Goal: Task Accomplishment & Management: Manage account settings

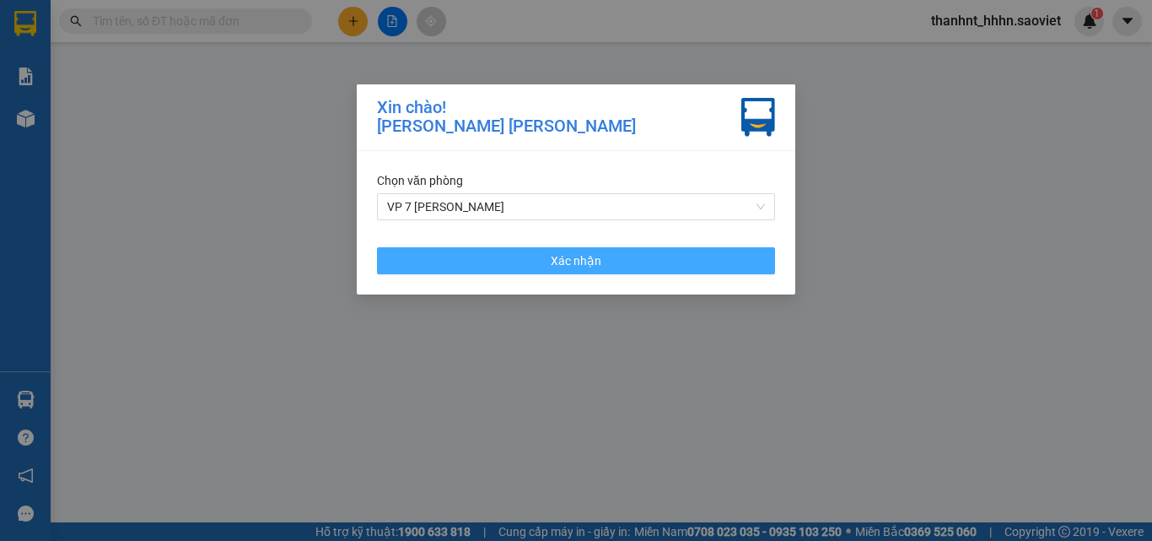
drag, startPoint x: 623, startPoint y: 264, endPoint x: 618, endPoint y: 278, distance: 15.2
click at [623, 264] on button "Xác nhận" at bounding box center [576, 260] width 398 height 27
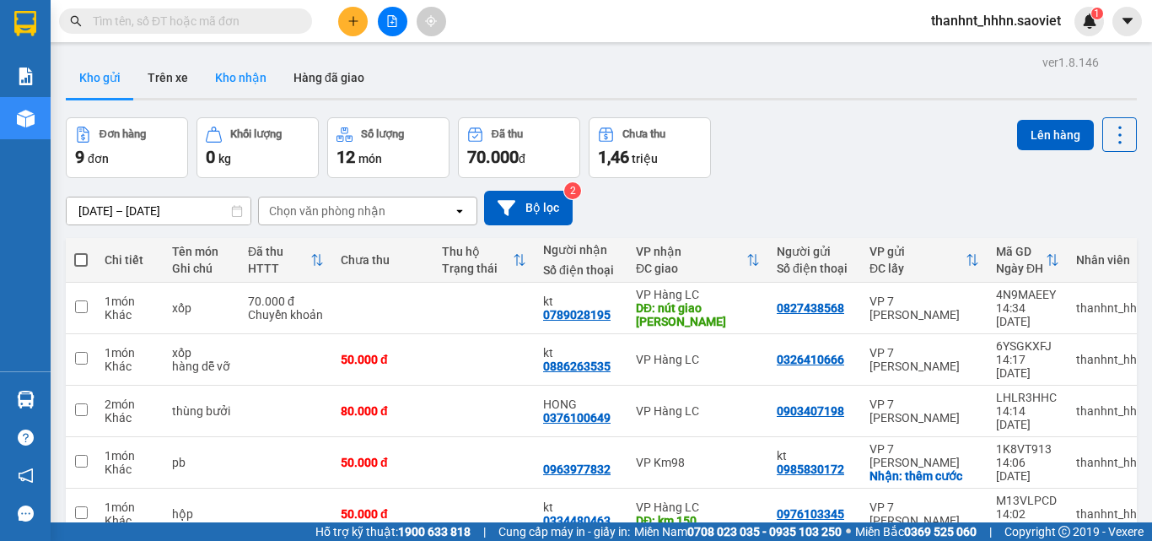
click at [258, 83] on button "Kho nhận" at bounding box center [241, 77] width 78 height 40
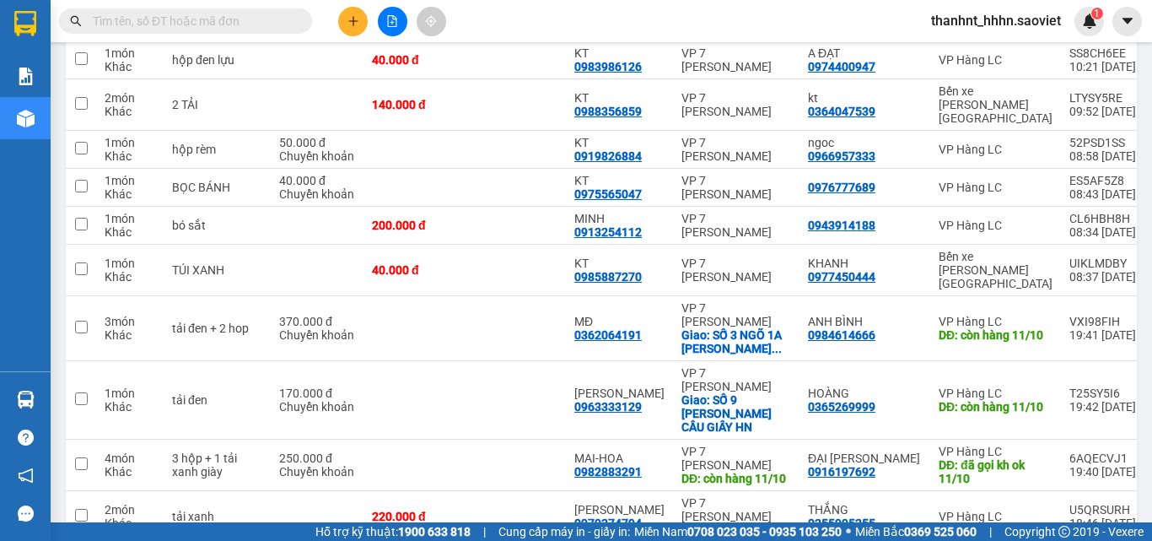
scroll to position [4222, 0]
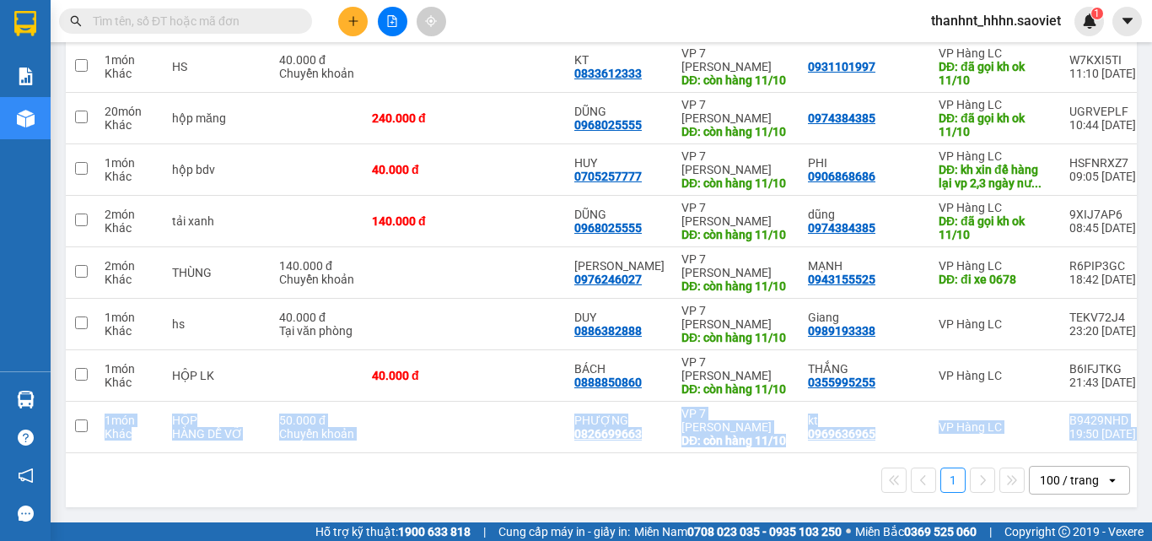
drag, startPoint x: 1124, startPoint y: 443, endPoint x: 1128, endPoint y: 368, distance: 75.2
click at [808, 324] on div "0989193338" at bounding box center [841, 330] width 67 height 13
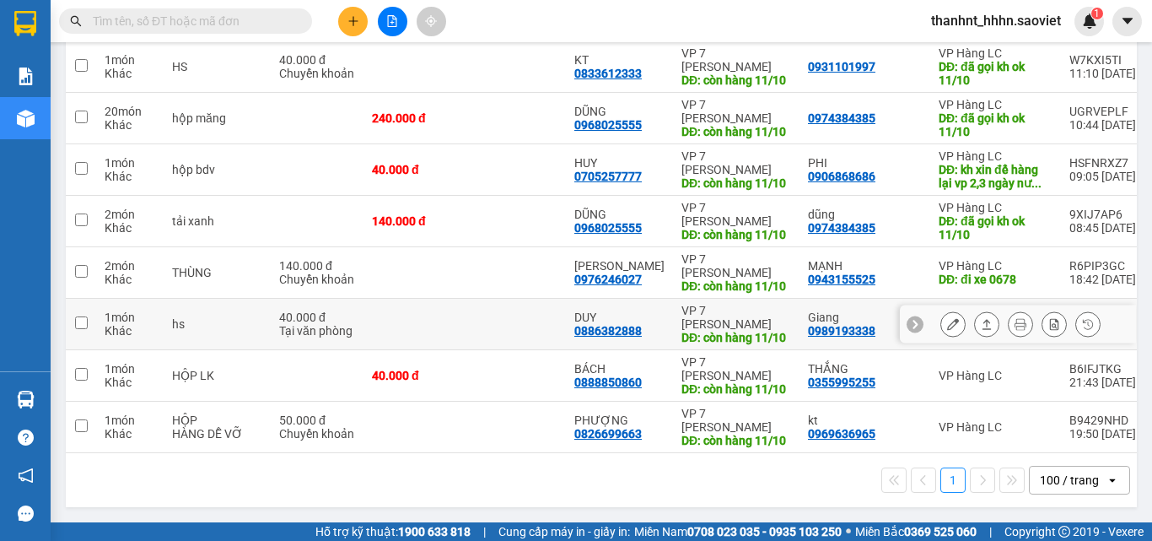
click at [736, 304] on div "VP 7 [PERSON_NAME]" at bounding box center [737, 317] width 110 height 27
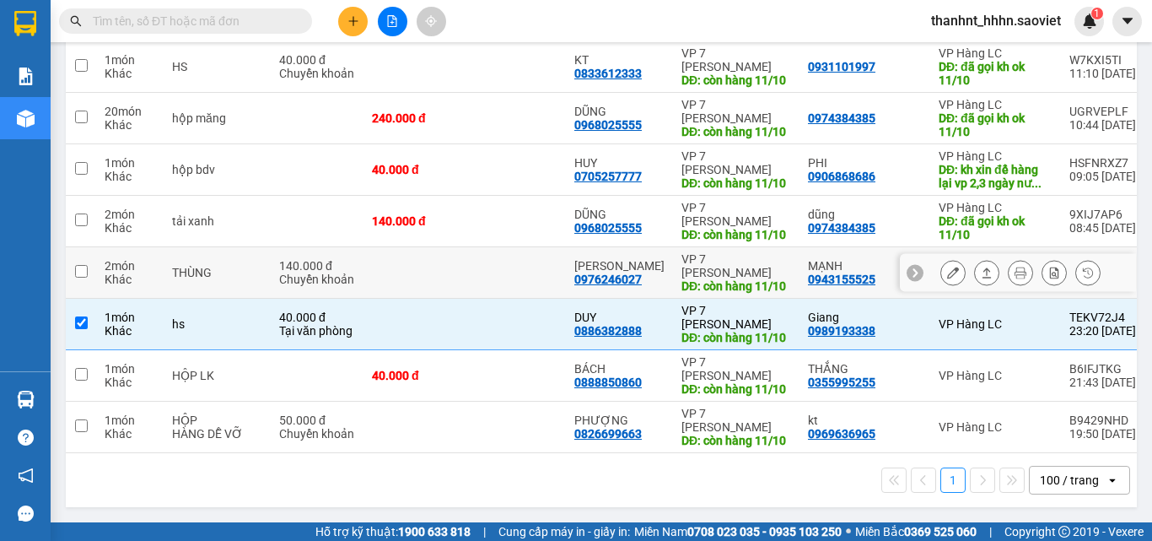
scroll to position [4053, 0]
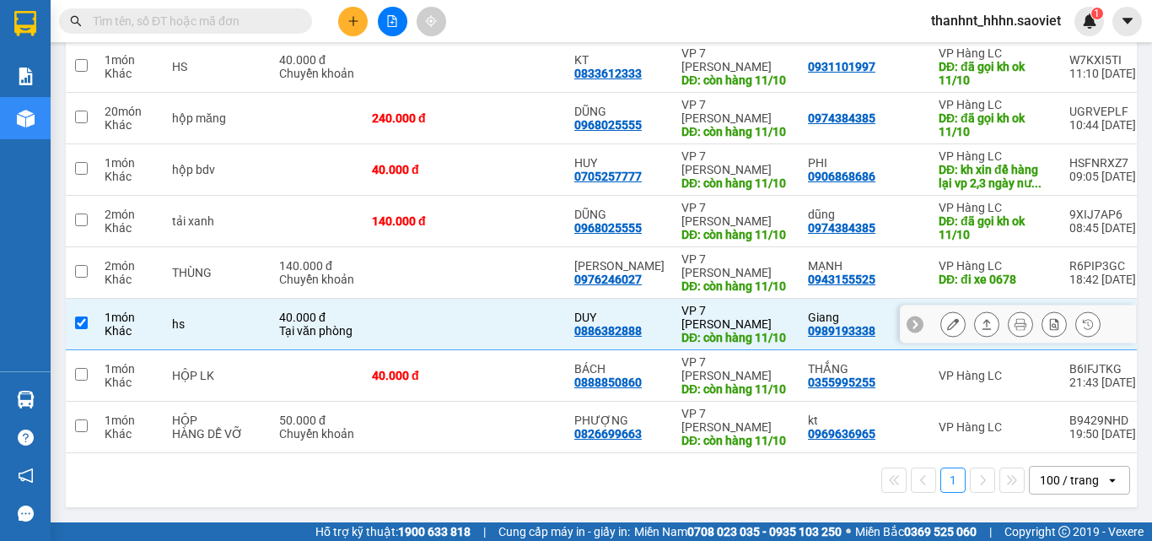
click at [163, 350] on td "1 món Khác" at bounding box center [129, 324] width 67 height 51
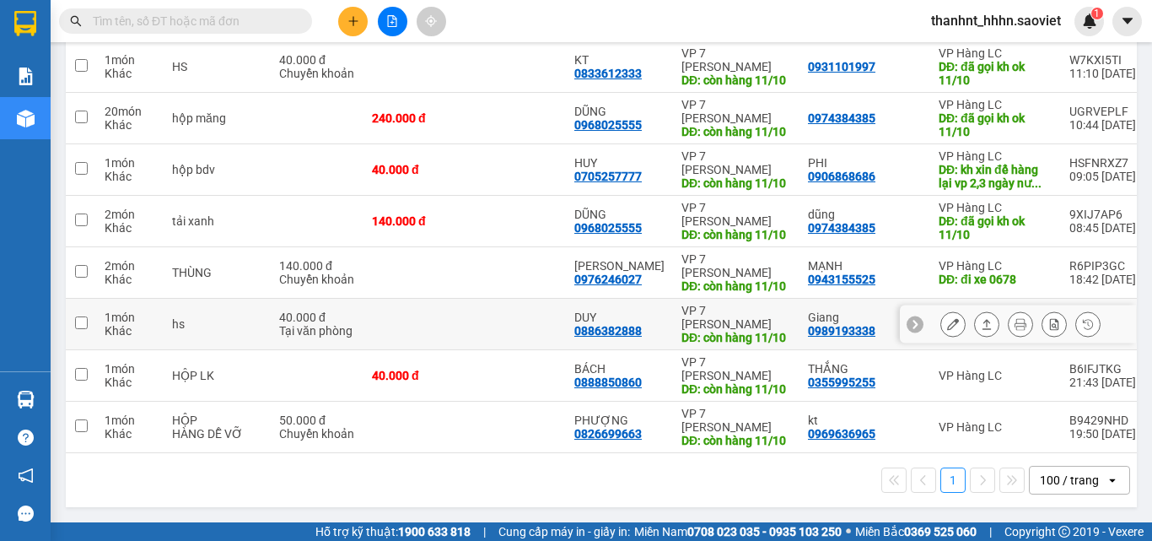
checkbox input "false"
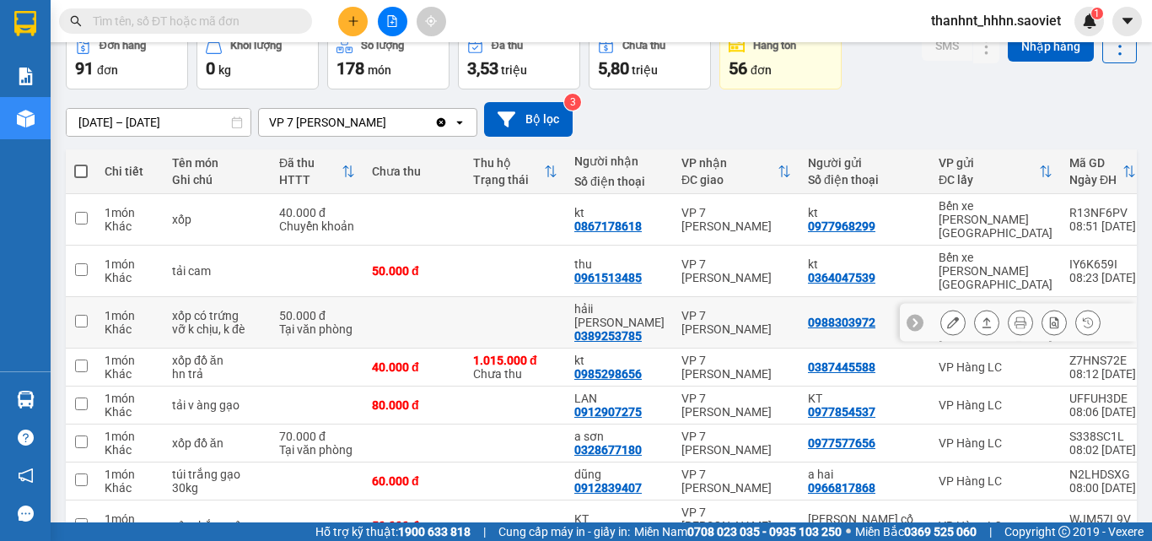
scroll to position [0, 0]
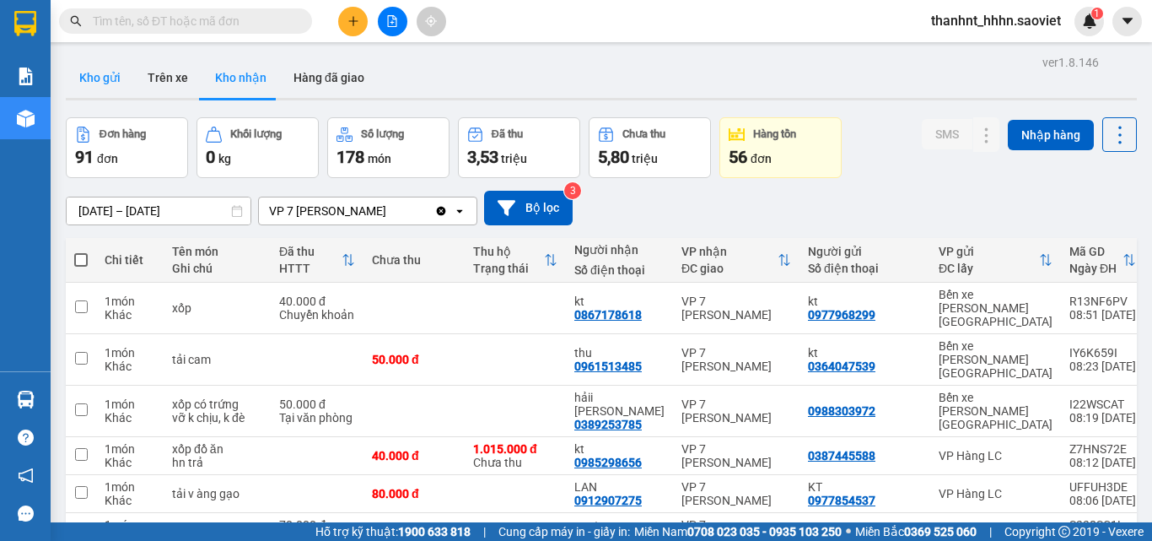
click at [121, 69] on button "Kho gửi" at bounding box center [100, 77] width 68 height 40
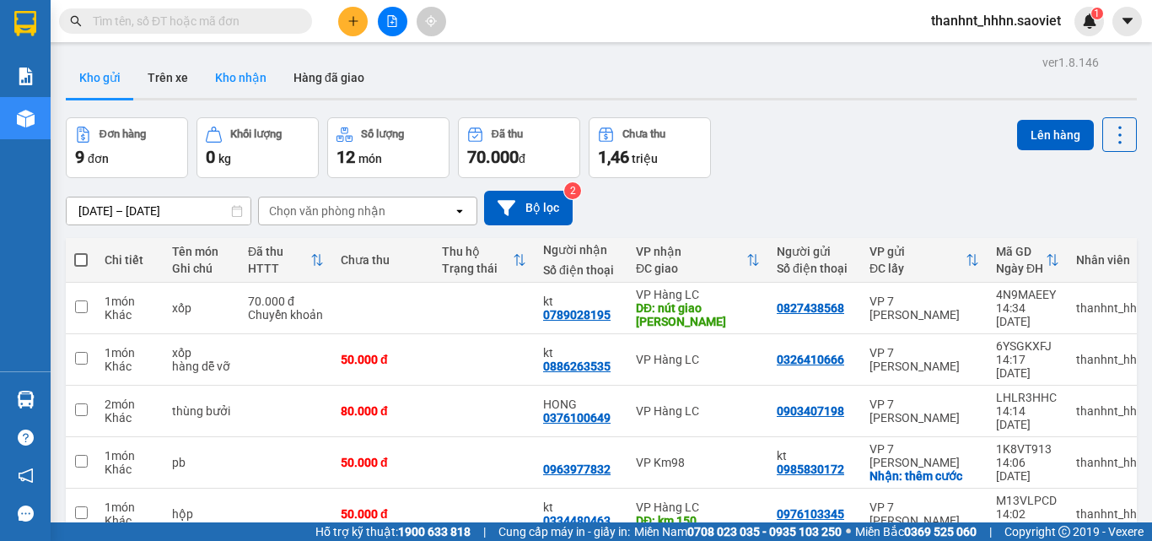
click at [237, 76] on button "Kho nhận" at bounding box center [241, 77] width 78 height 40
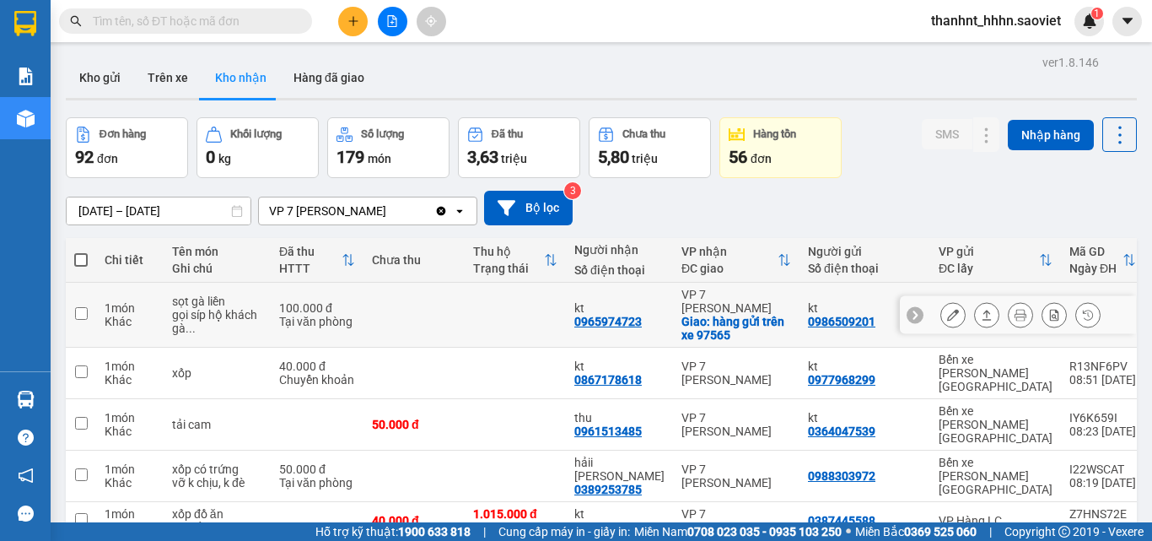
click at [947, 314] on icon at bounding box center [953, 315] width 12 height 12
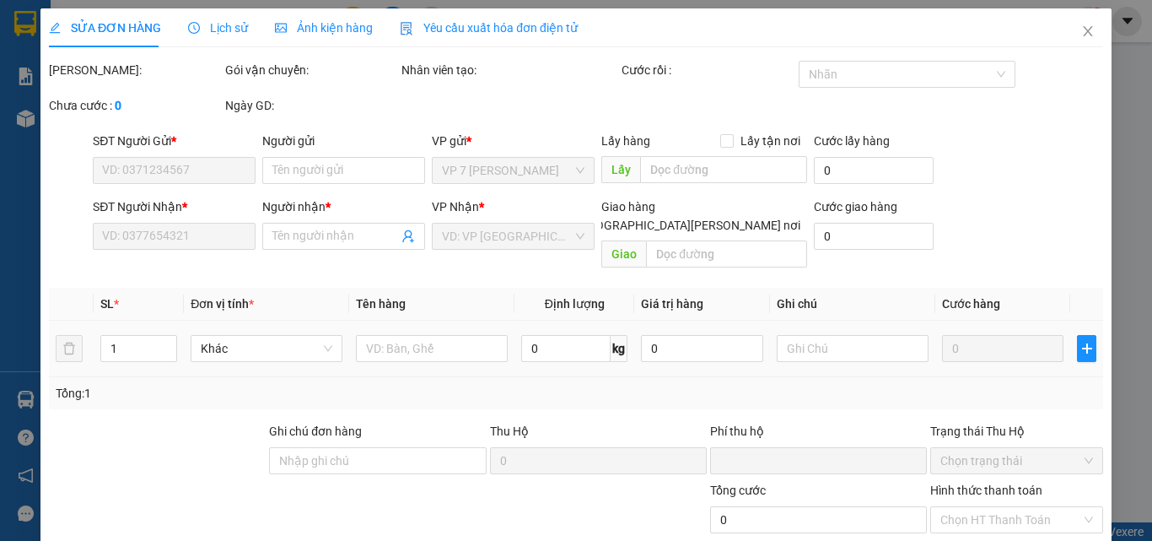
type input "0986509201"
type input "kt"
type input "0965974723"
type input "kt"
checkbox input "true"
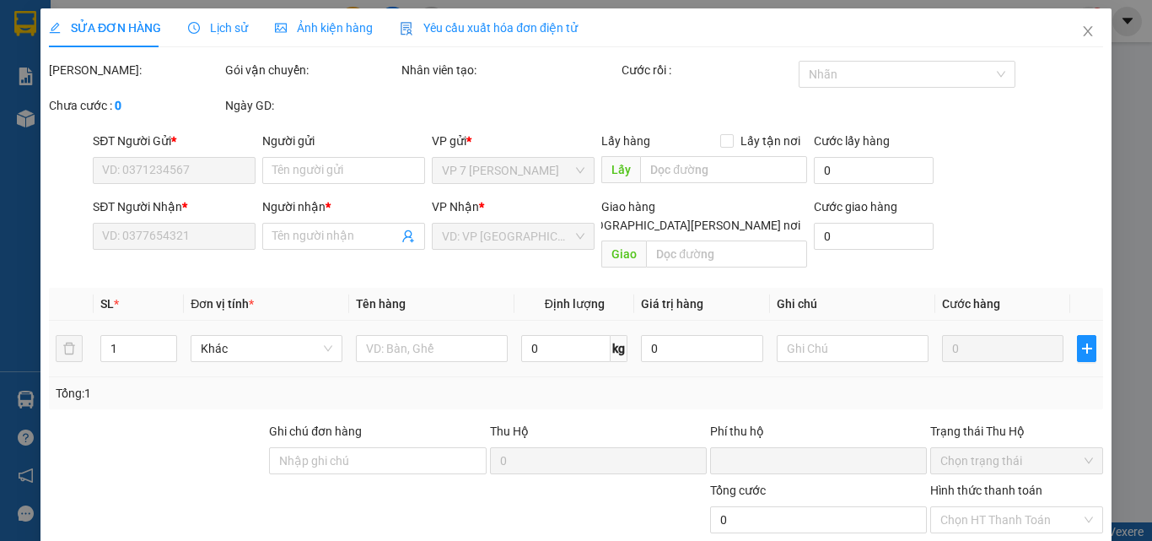
type input "hàng gửi trên xe 97565"
type input "0"
type input "100.000"
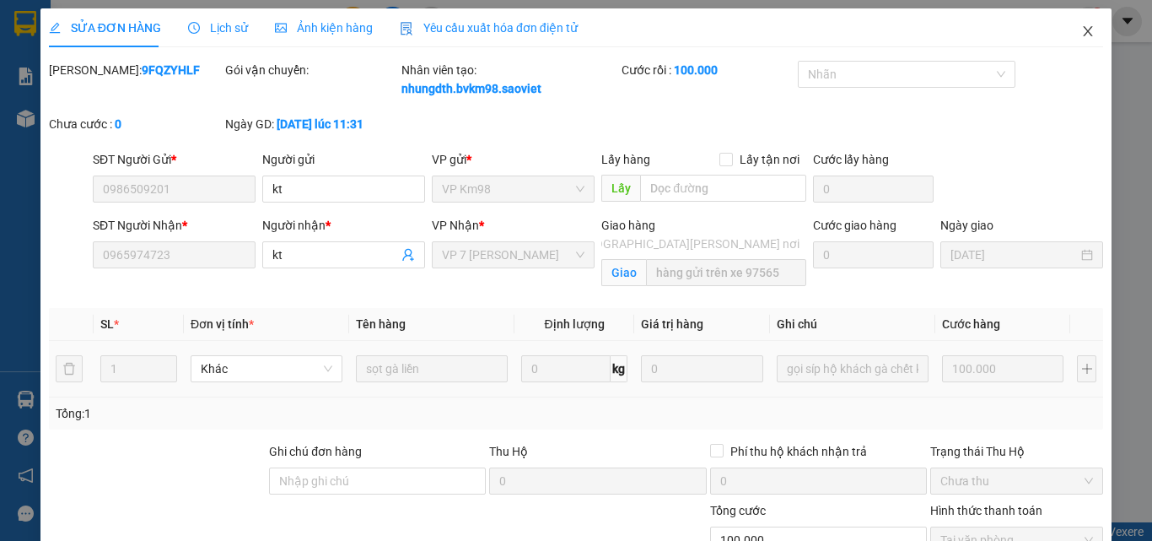
click at [1081, 26] on icon "close" at bounding box center [1087, 30] width 13 height 13
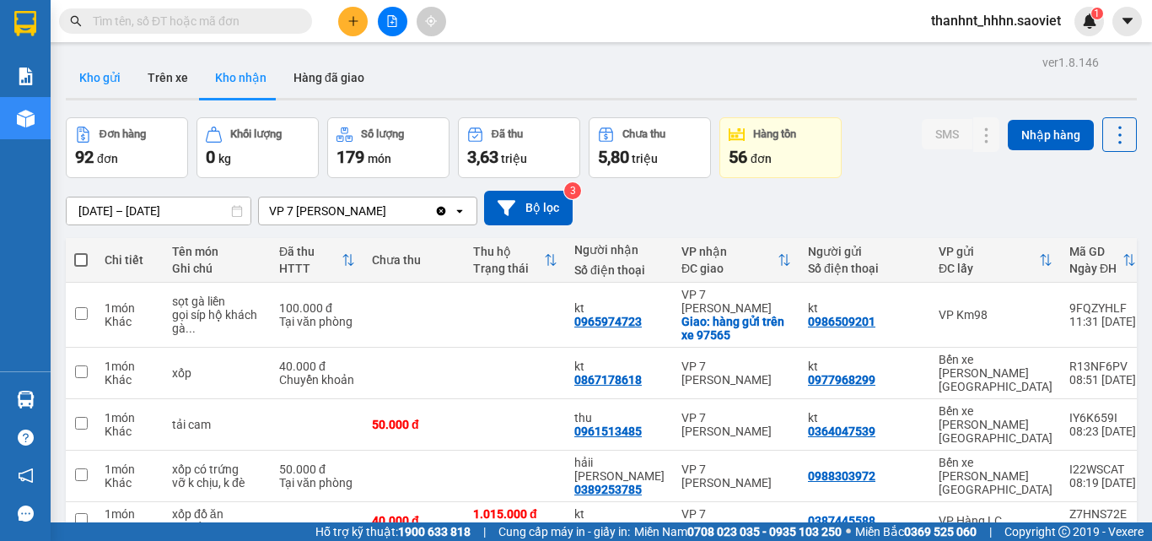
click at [84, 74] on button "Kho gửi" at bounding box center [100, 77] width 68 height 40
